Goal: Task Accomplishment & Management: Use online tool/utility

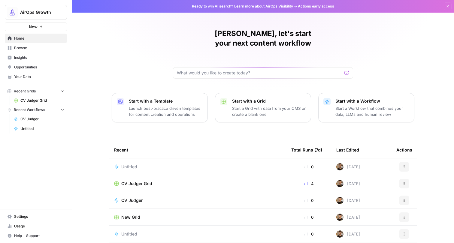
click at [29, 30] on button "New" at bounding box center [36, 26] width 62 height 9
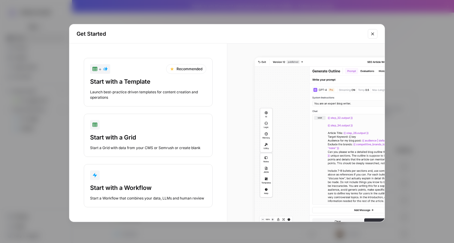
click at [122, 179] on div "button" at bounding box center [148, 176] width 116 height 10
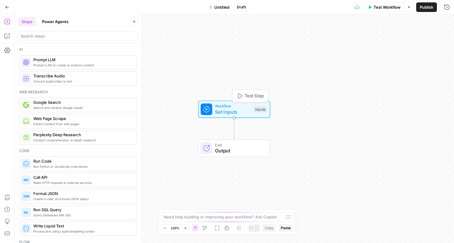
click at [220, 106] on span "Workflow" at bounding box center [233, 106] width 36 height 6
click at [352, 42] on span "Add Field" at bounding box center [355, 41] width 17 height 6
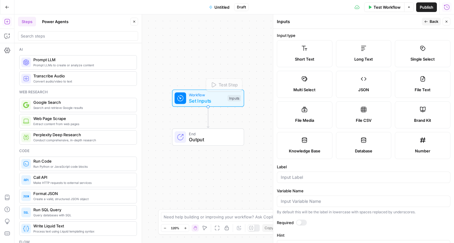
click at [202, 139] on span "Output" at bounding box center [213, 139] width 49 height 7
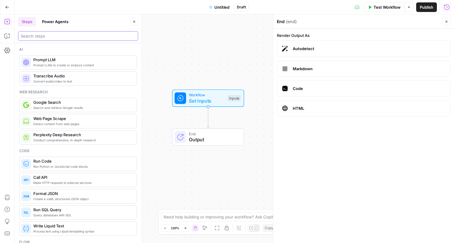
click at [64, 35] on input "search" at bounding box center [78, 36] width 115 height 6
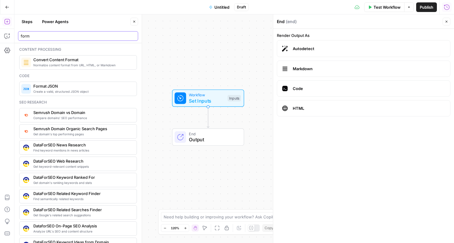
type input "form"
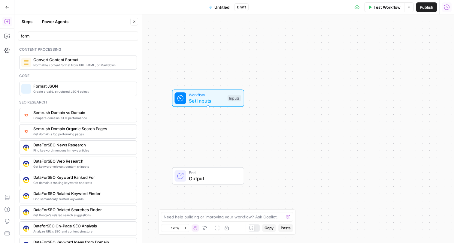
type textarea "Format JSON"
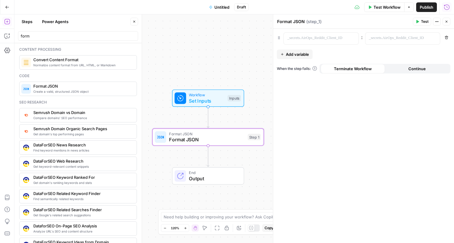
click at [302, 54] on span "Add variable" at bounding box center [297, 54] width 23 height 6
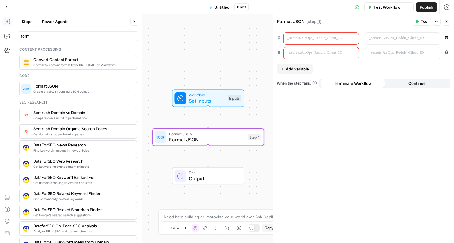
click at [446, 22] on icon "button" at bounding box center [447, 22] width 4 height 4
